Goal: Task Accomplishment & Management: Manage account settings

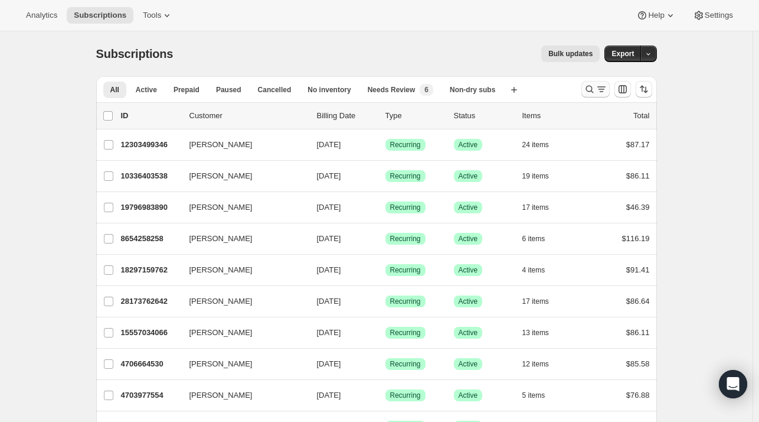
click at [591, 92] on icon "Search and filter results" at bounding box center [590, 89] width 12 height 12
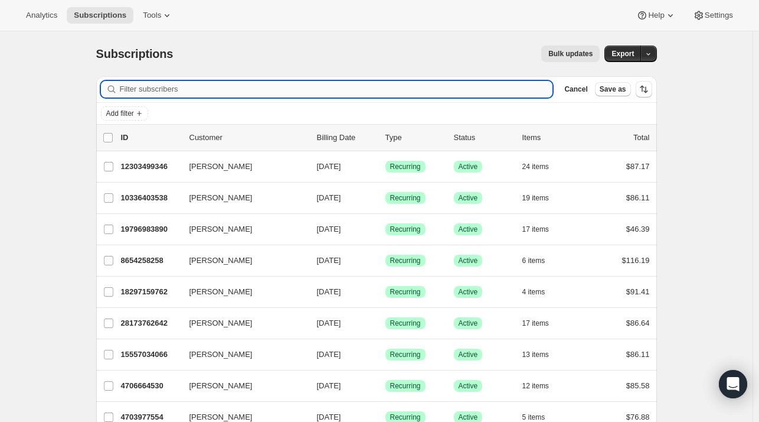
paste input "[EMAIL_ADDRESS][DOMAIN_NAME]"
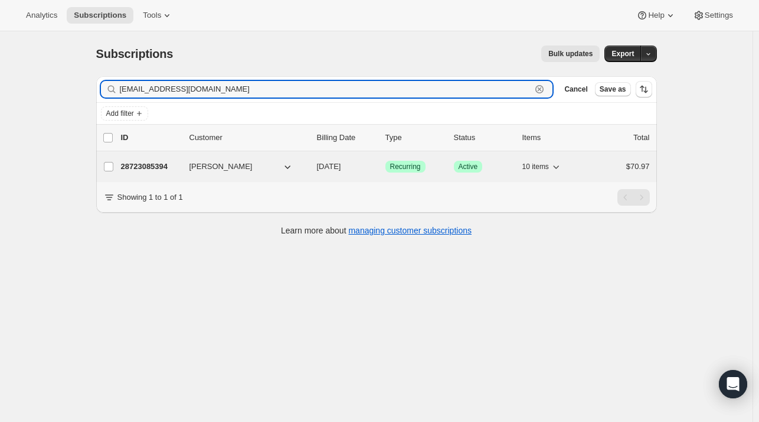
type input "[EMAIL_ADDRESS][DOMAIN_NAME]"
click at [149, 163] on p "28723085394" at bounding box center [150, 167] width 59 height 12
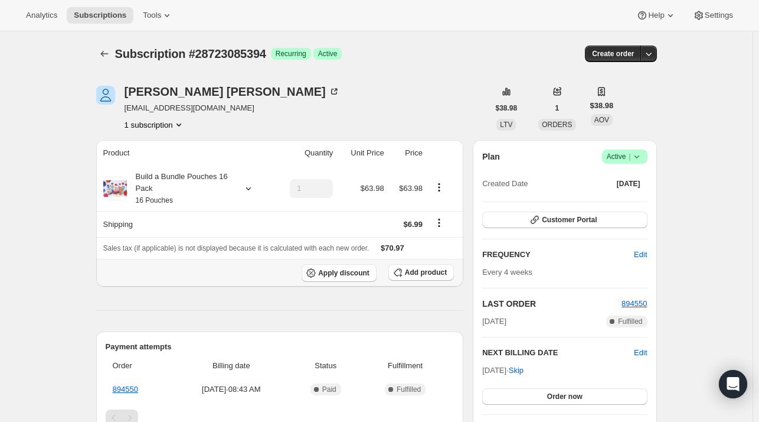
scroll to position [59, 0]
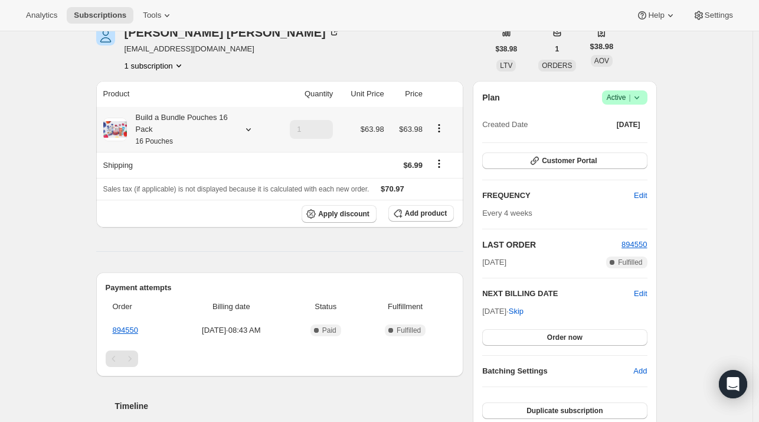
click at [241, 129] on div at bounding box center [246, 129] width 17 height 12
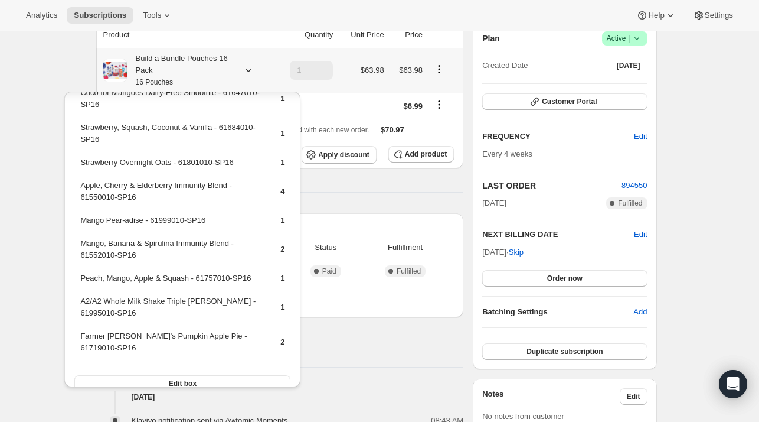
scroll to position [56, 0]
drag, startPoint x: 203, startPoint y: 331, endPoint x: 79, endPoint y: 332, distance: 124.0
click at [80, 332] on tr "Farmer [PERSON_NAME]'s Pumpkin Apple Pie - 61719010-SP16 2" at bounding box center [183, 347] width 206 height 34
copy td "Farmer [PERSON_NAME]'s Pumpkin Apple Pie - 61719010-SP16"
click at [411, 152] on span "Add product" at bounding box center [426, 153] width 42 height 9
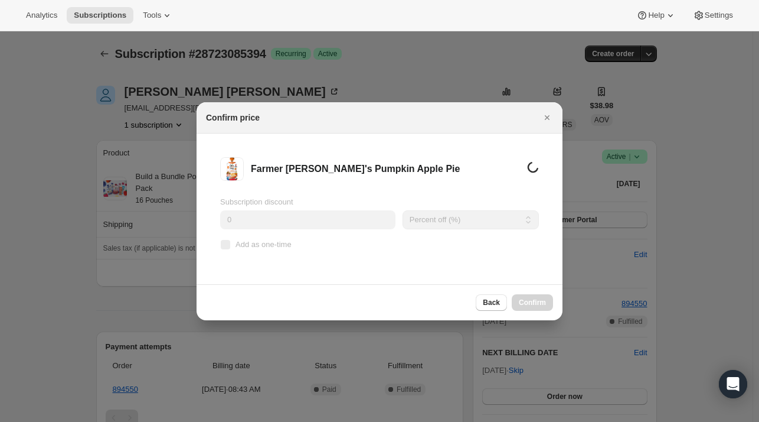
scroll to position [118, 0]
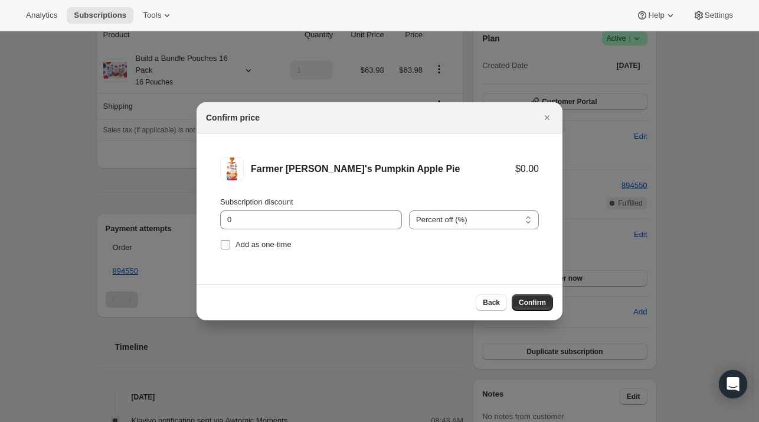
click at [227, 244] on input "Add as one-time" at bounding box center [225, 244] width 9 height 9
checkbox input "true"
click at [536, 302] on span "Confirm" at bounding box center [532, 302] width 27 height 9
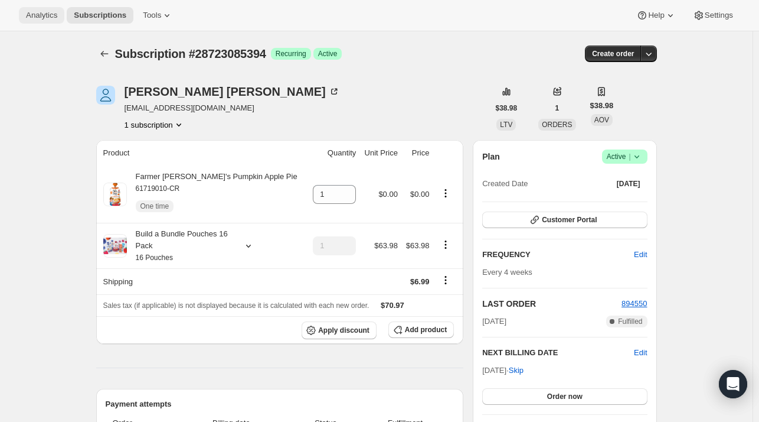
scroll to position [111, 0]
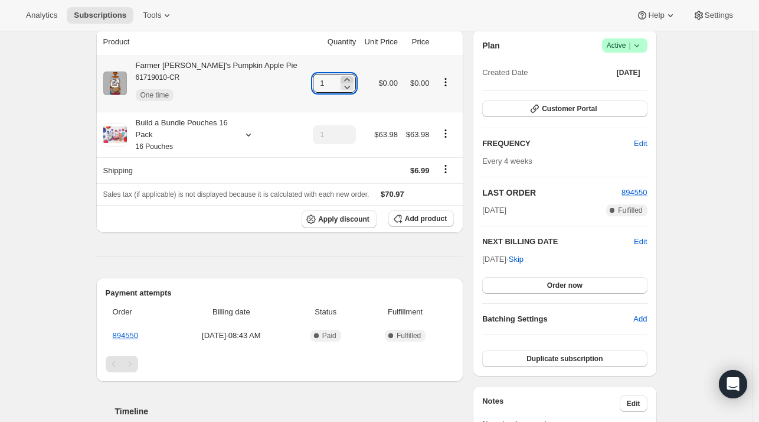
click at [341, 76] on icon at bounding box center [347, 80] width 12 height 12
type input "4"
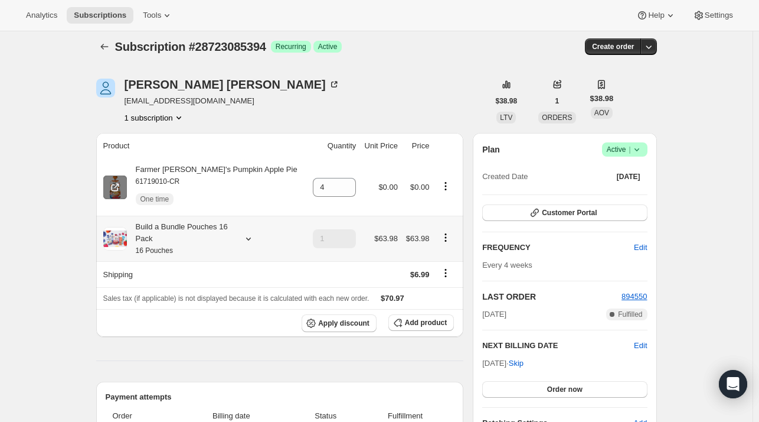
scroll to position [0, 0]
